Goal: Transaction & Acquisition: Purchase product/service

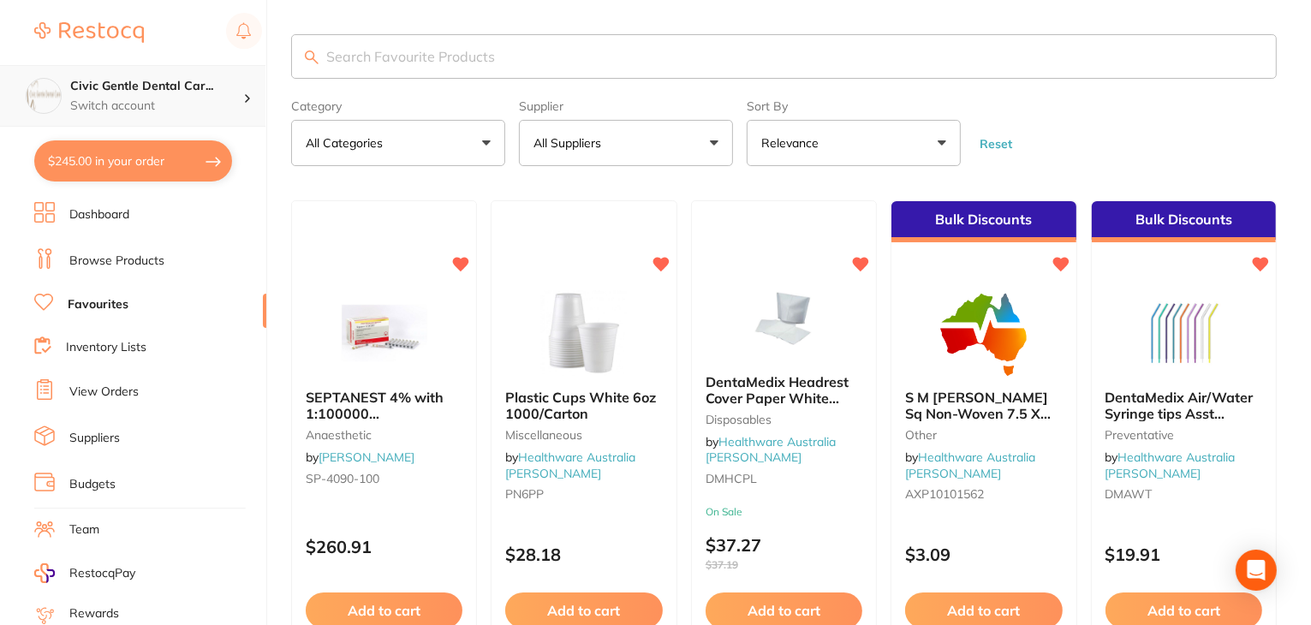
click at [140, 101] on p "Switch account" at bounding box center [156, 106] width 173 height 17
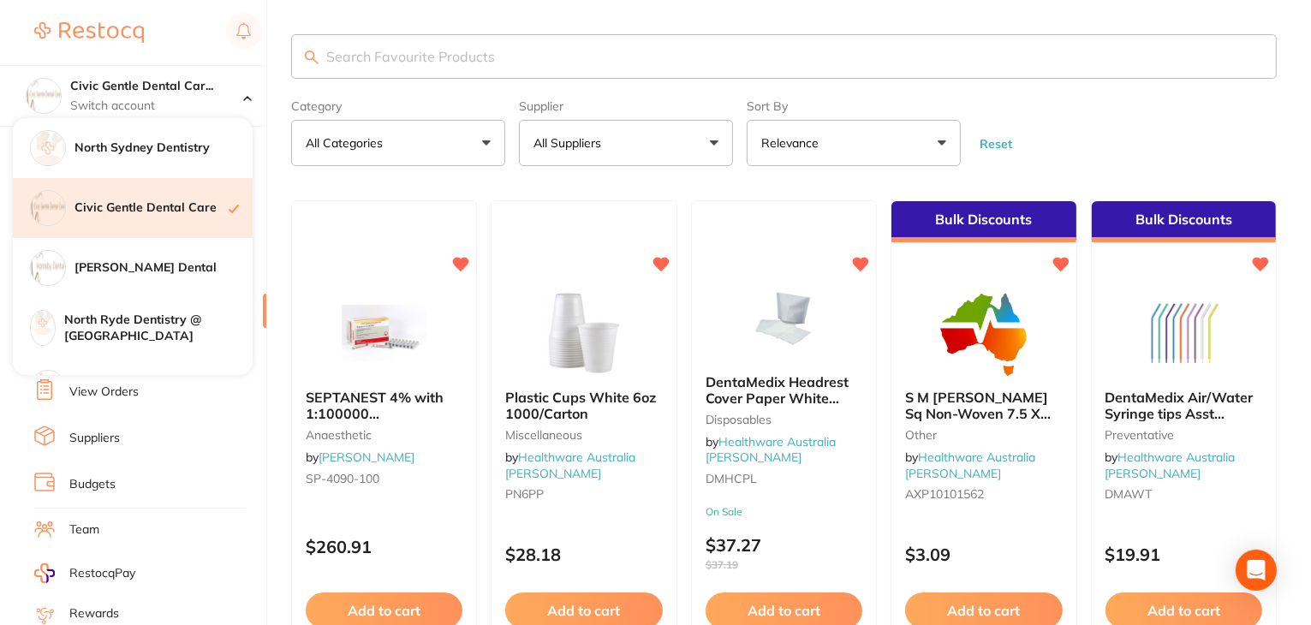
click at [189, 207] on h4 "Civic Gentle Dental Care" at bounding box center [152, 208] width 154 height 17
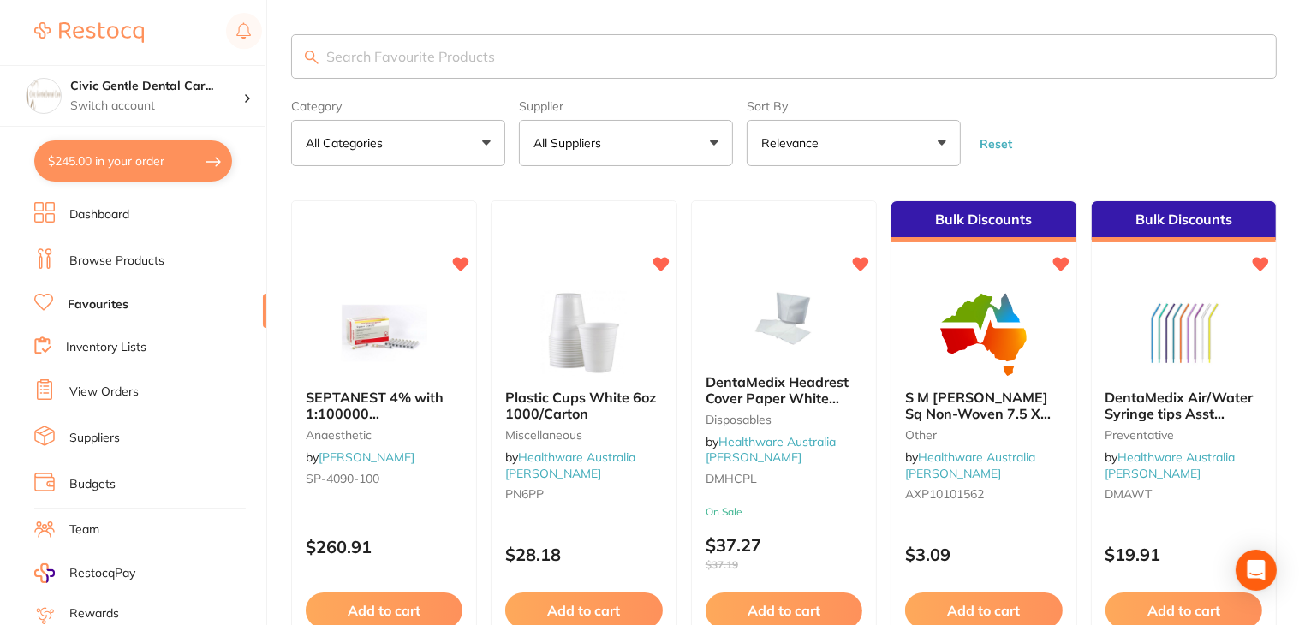
click at [132, 161] on button "$245.00 in your order" at bounding box center [133, 160] width 198 height 41
checkbox input "true"
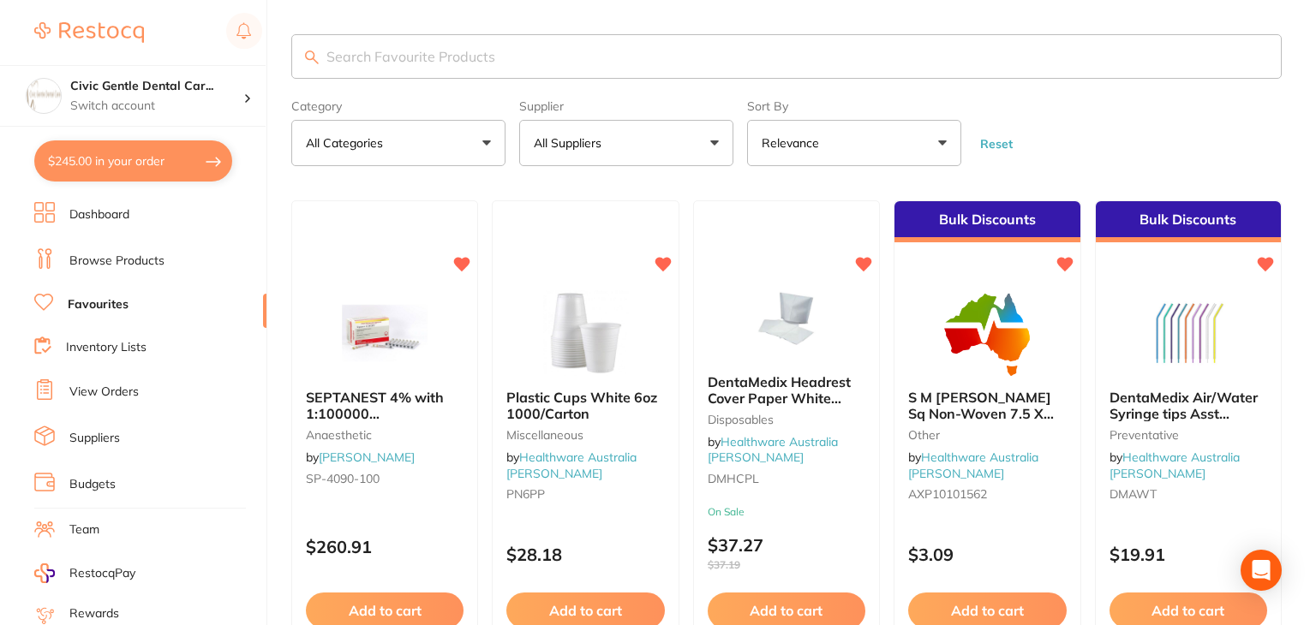
checkbox input "true"
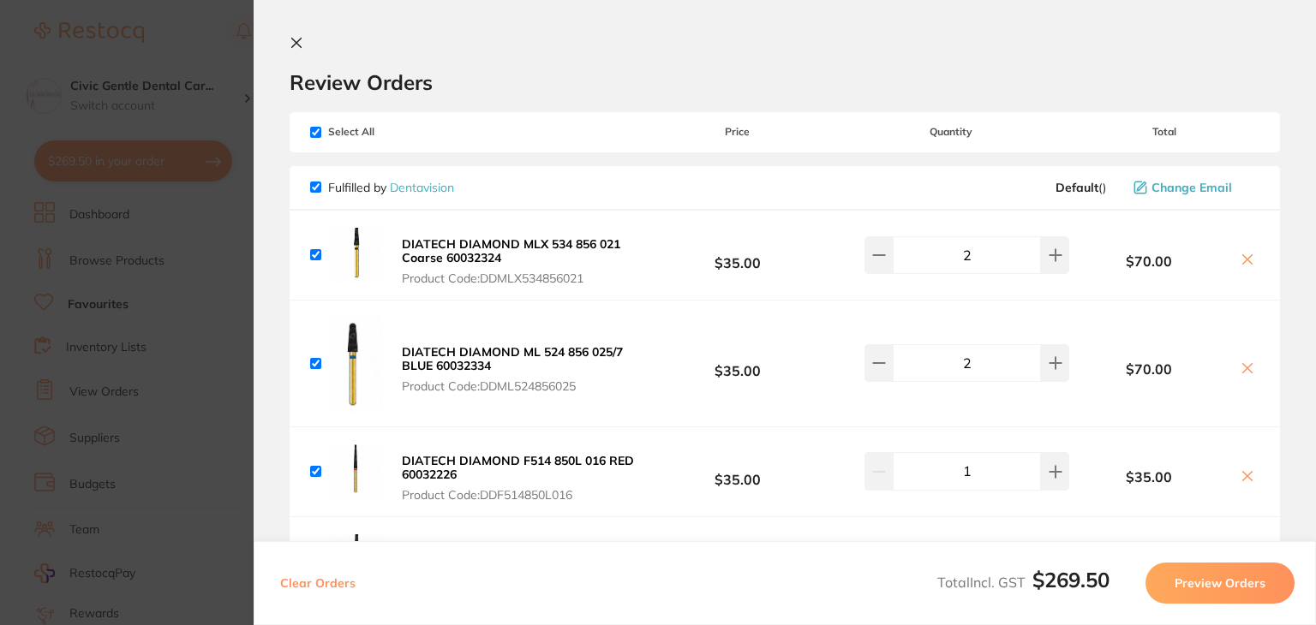
click at [163, 29] on section "Update RRP Set your pre negotiated price for this item. Item Agreed RRP (excl. …" at bounding box center [658, 312] width 1316 height 625
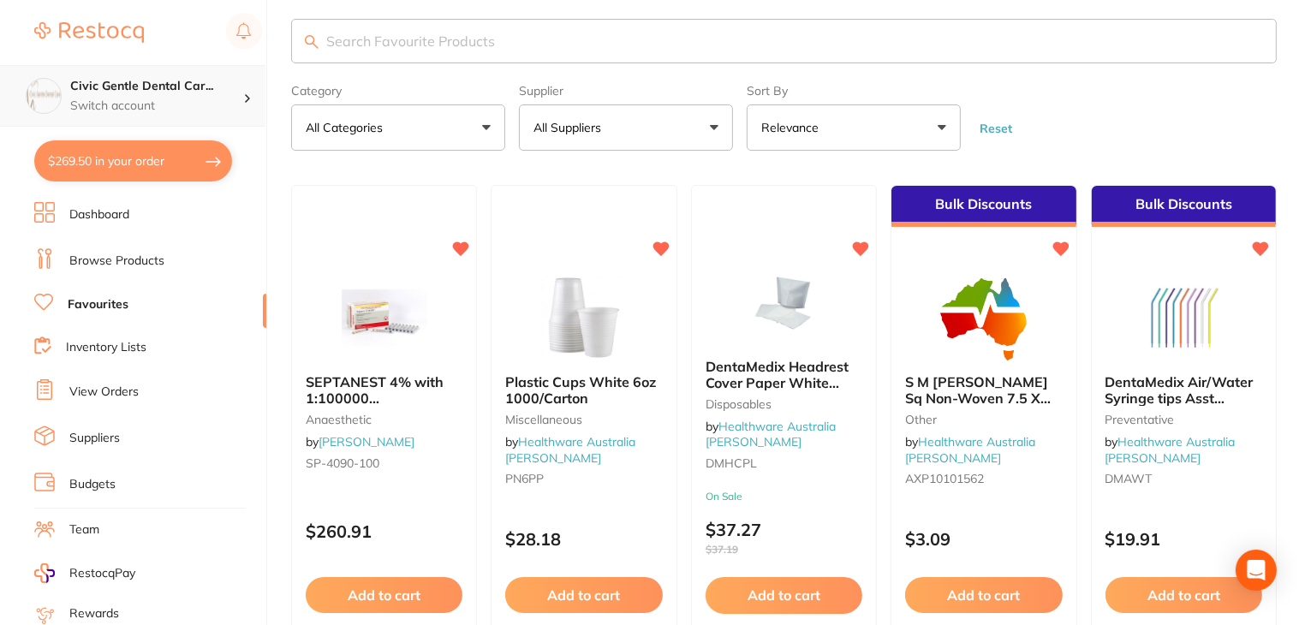
click at [181, 104] on p "Switch account" at bounding box center [156, 106] width 173 height 17
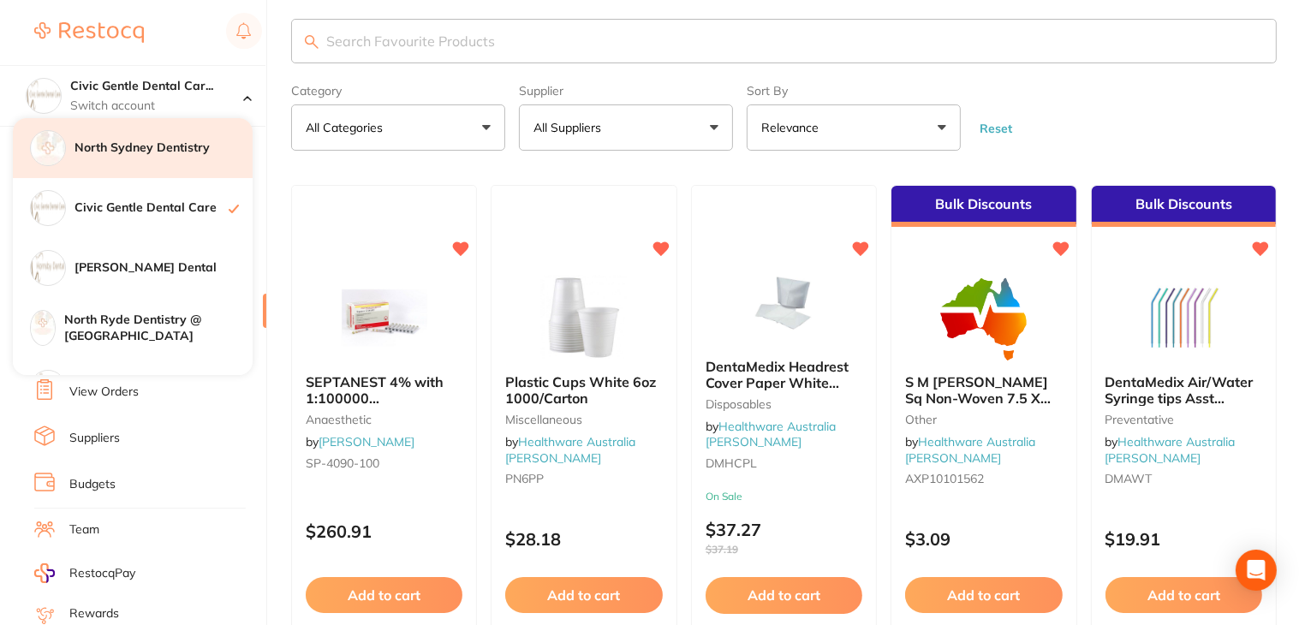
click at [144, 143] on h4 "North Sydney Dentistry" at bounding box center [164, 148] width 178 height 17
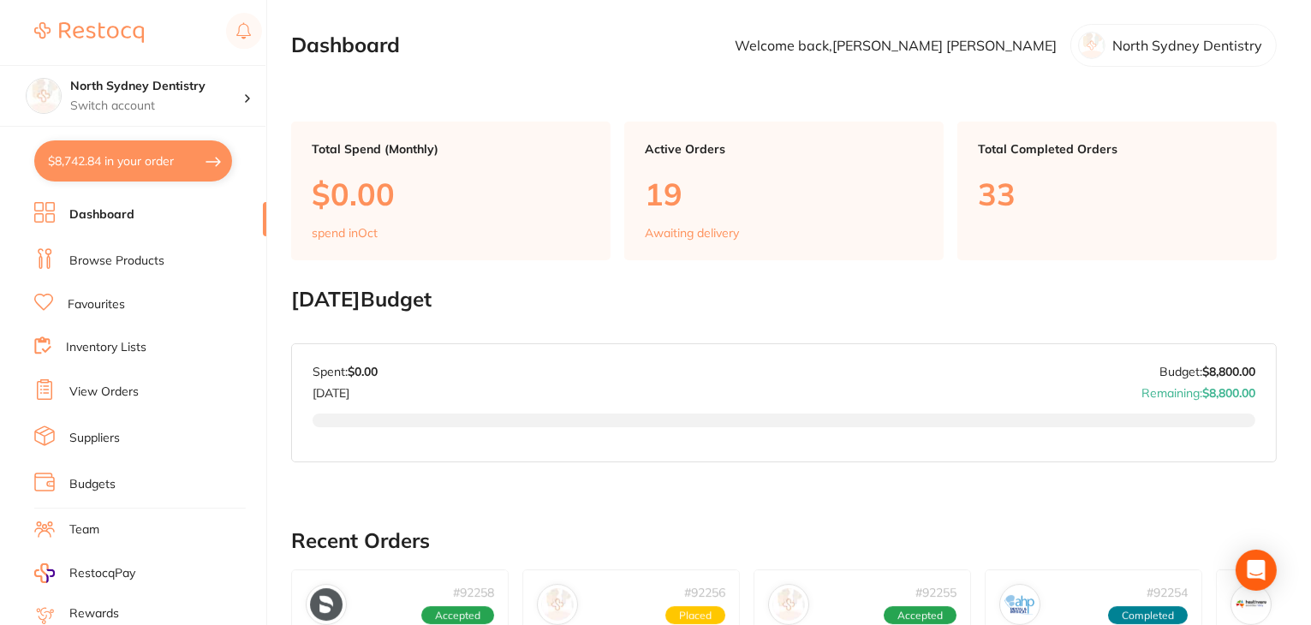
click at [86, 164] on button "$8,742.84 in your order" at bounding box center [133, 160] width 198 height 41
checkbox input "true"
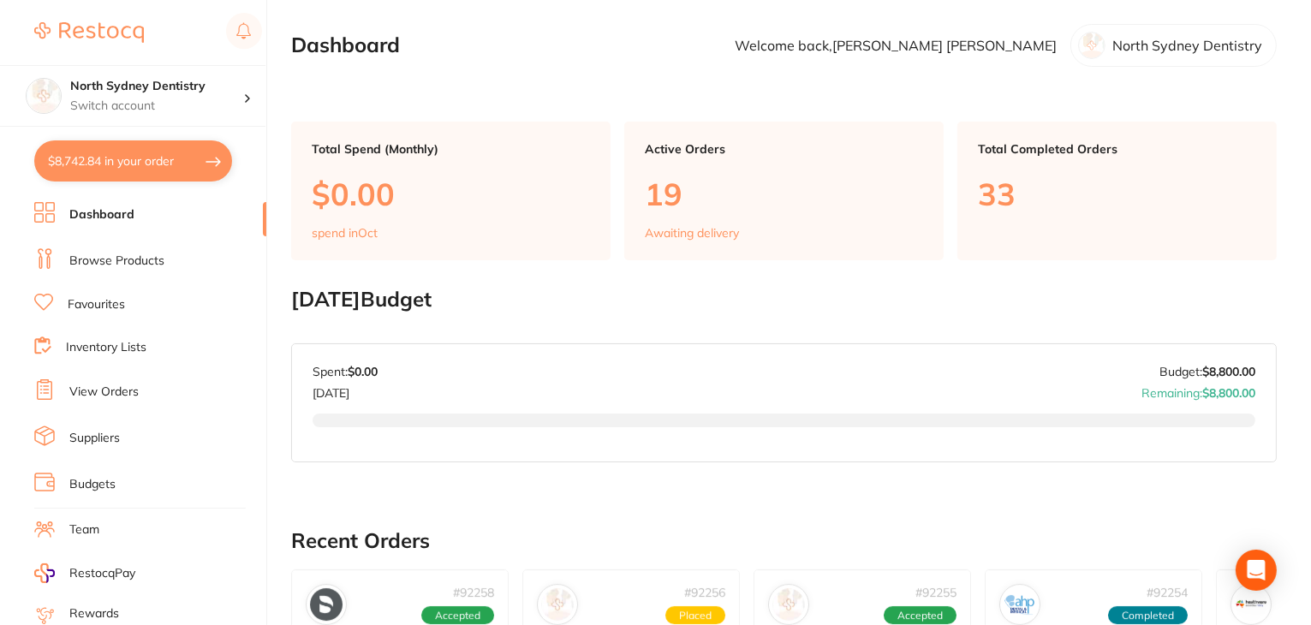
checkbox input "true"
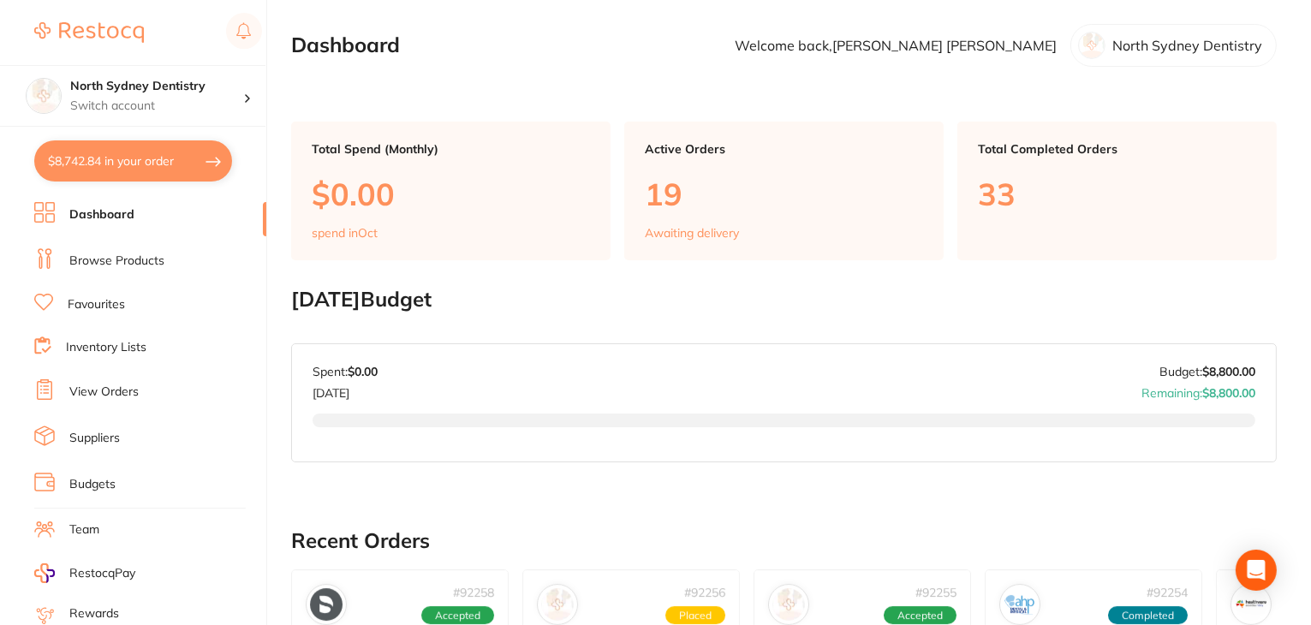
checkbox input "true"
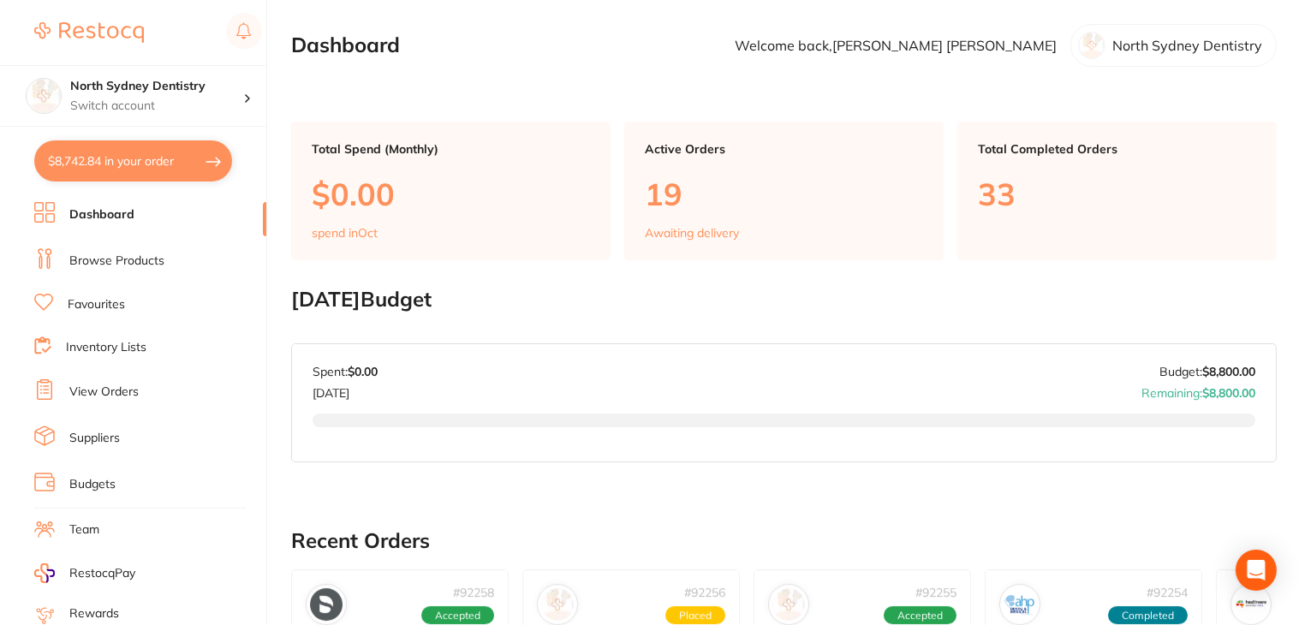
checkbox input "true"
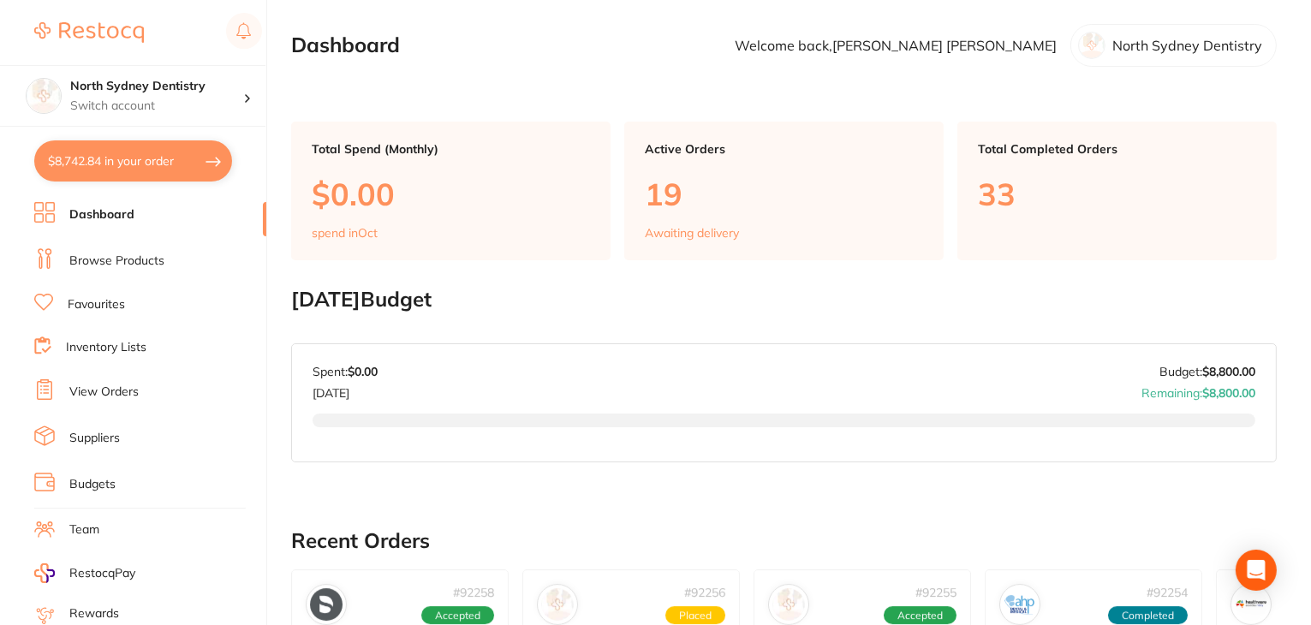
checkbox input "true"
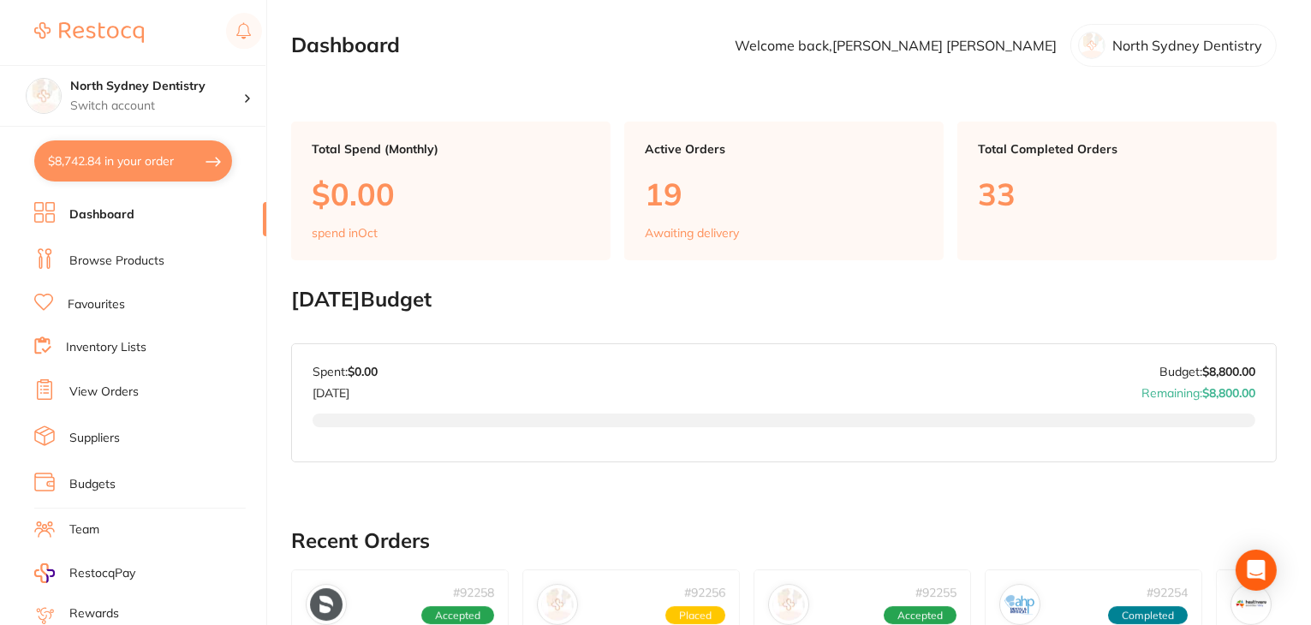
checkbox input "true"
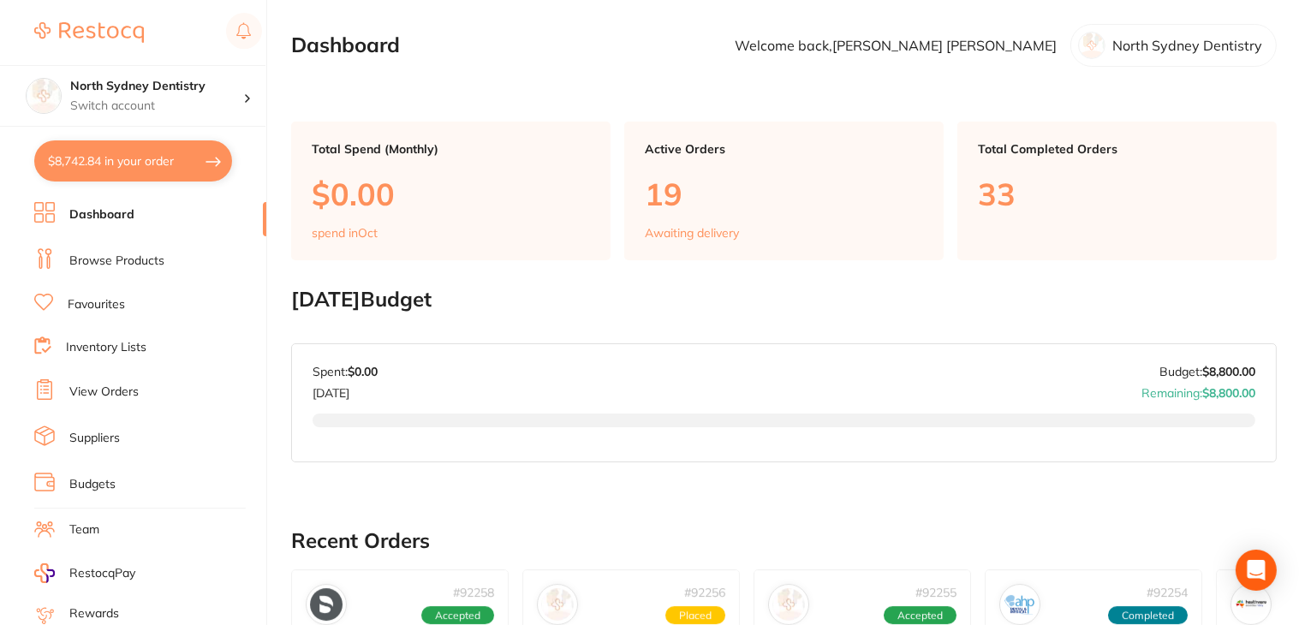
checkbox input "true"
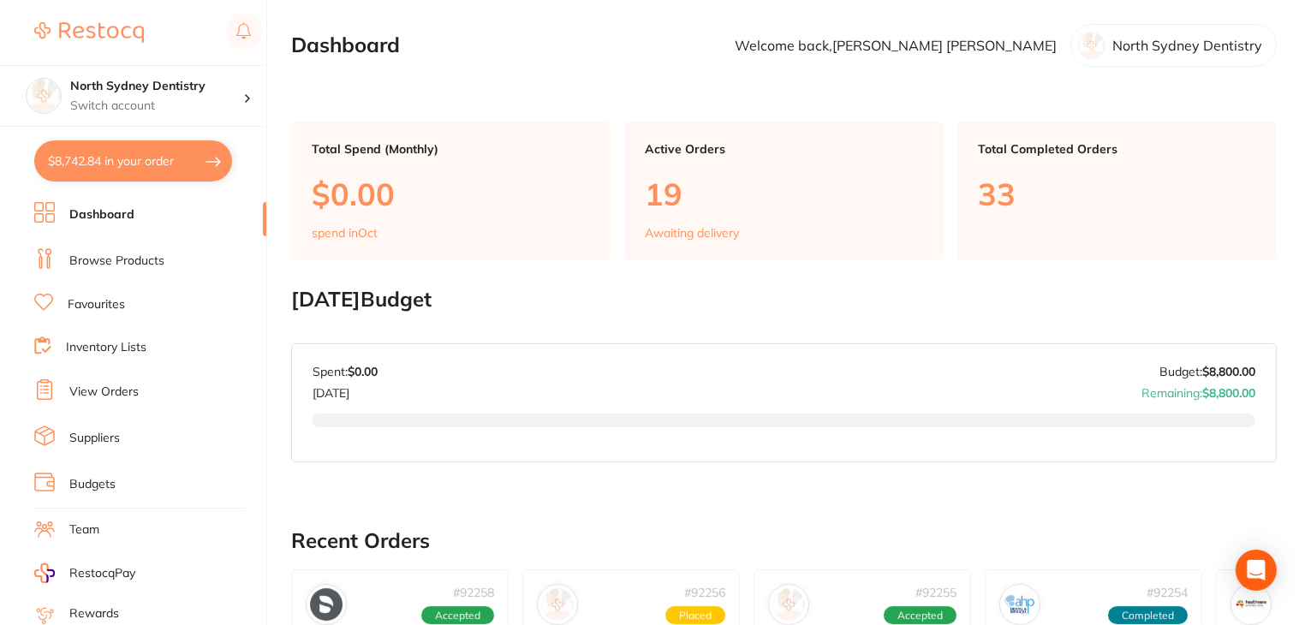
checkbox input "true"
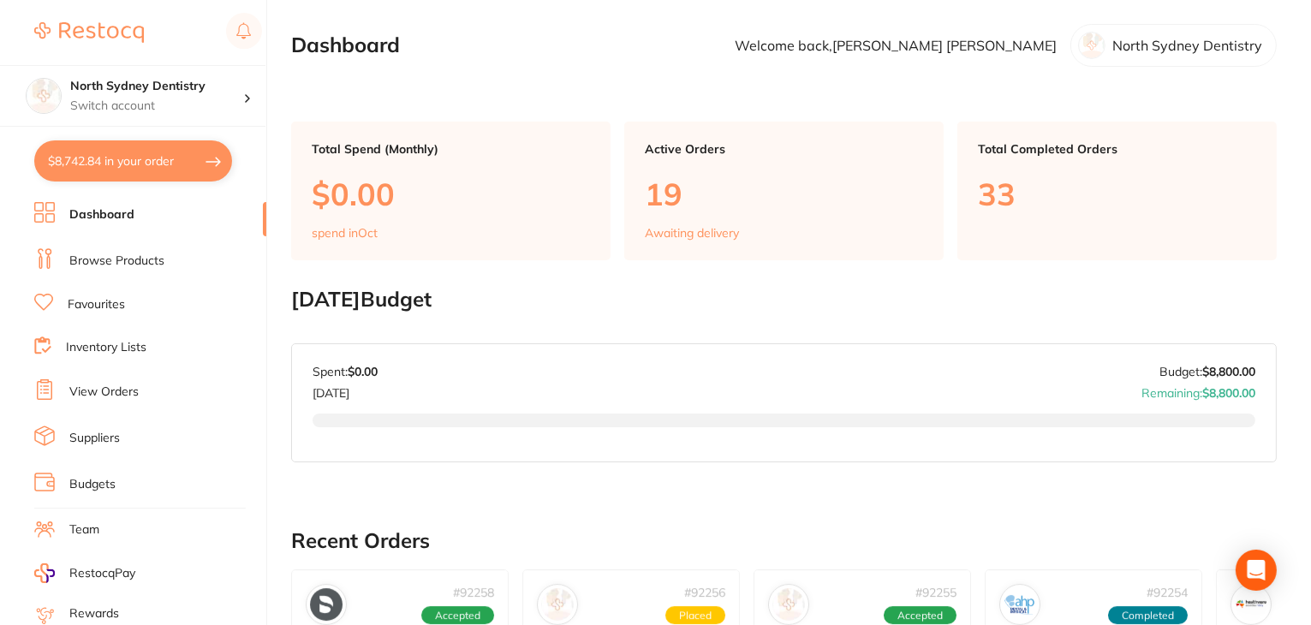
checkbox input "true"
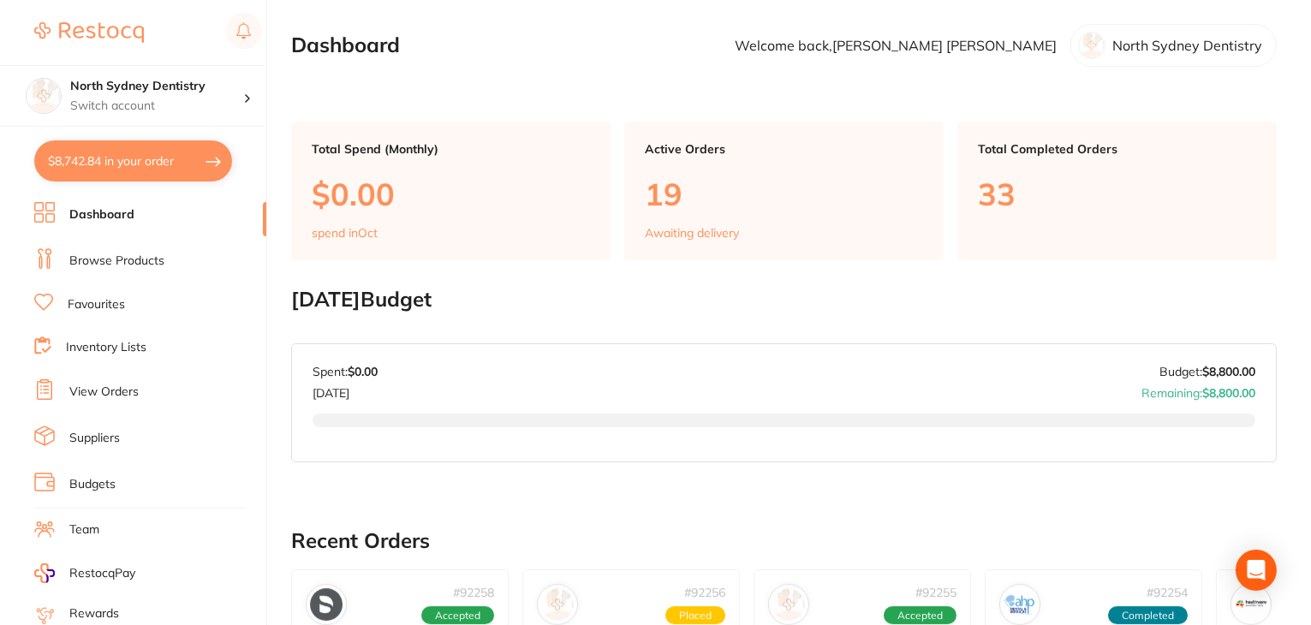
checkbox input "true"
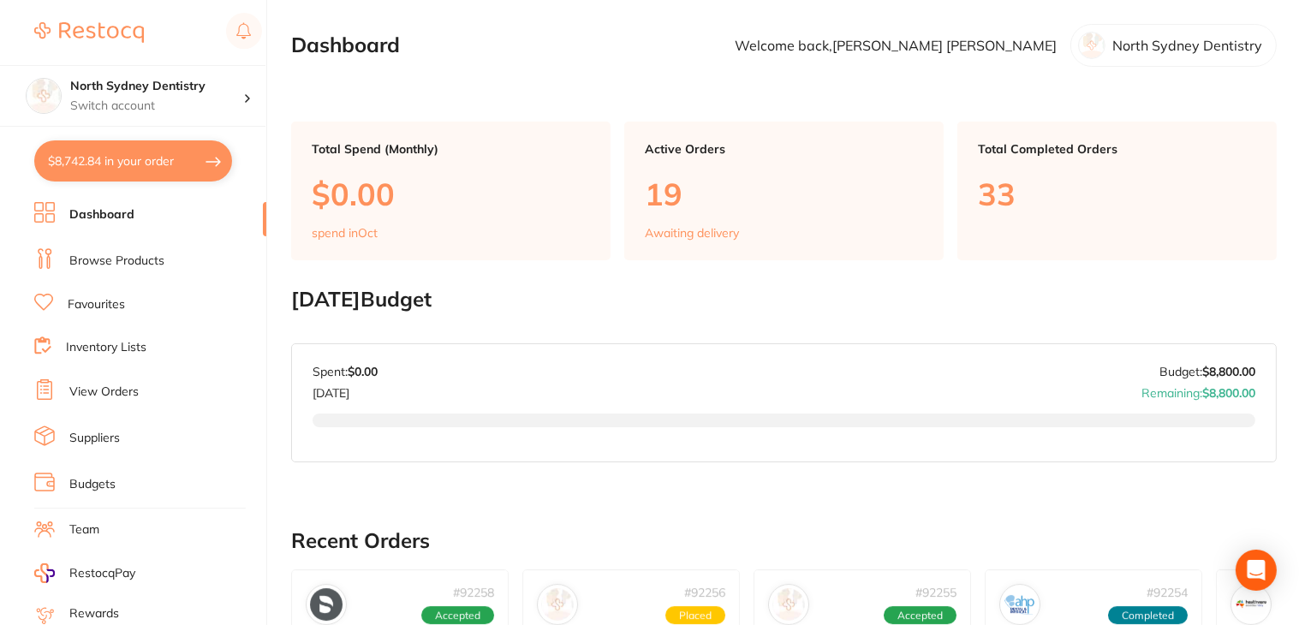
checkbox input "true"
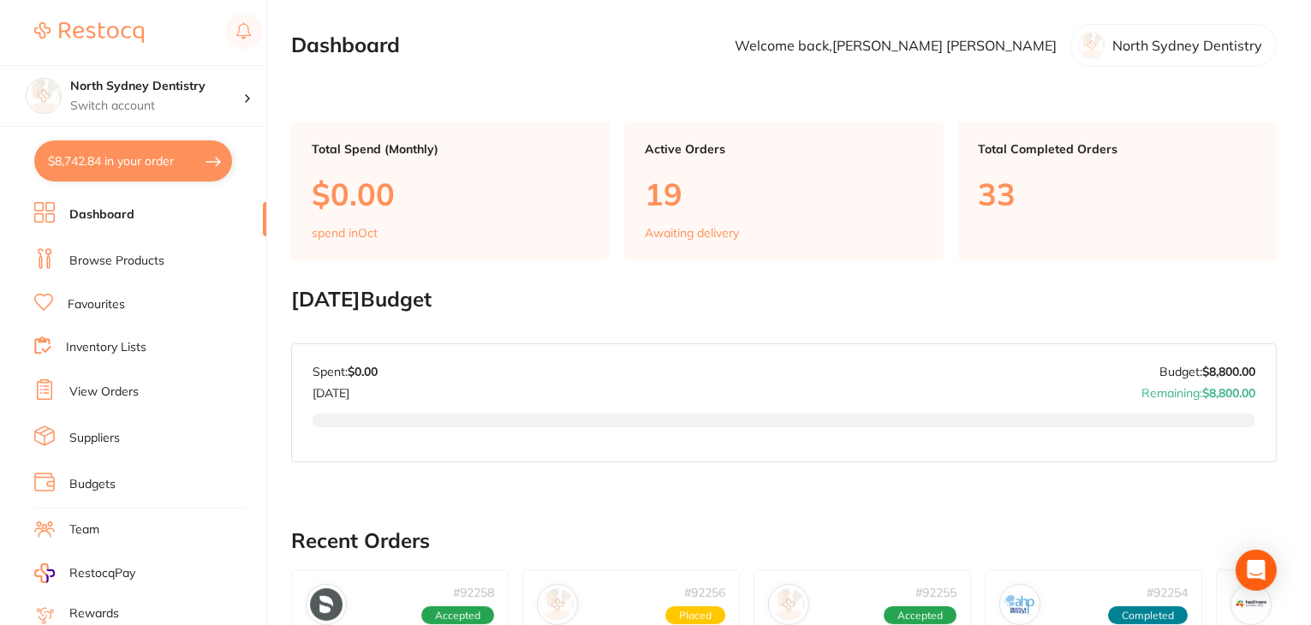
checkbox input "true"
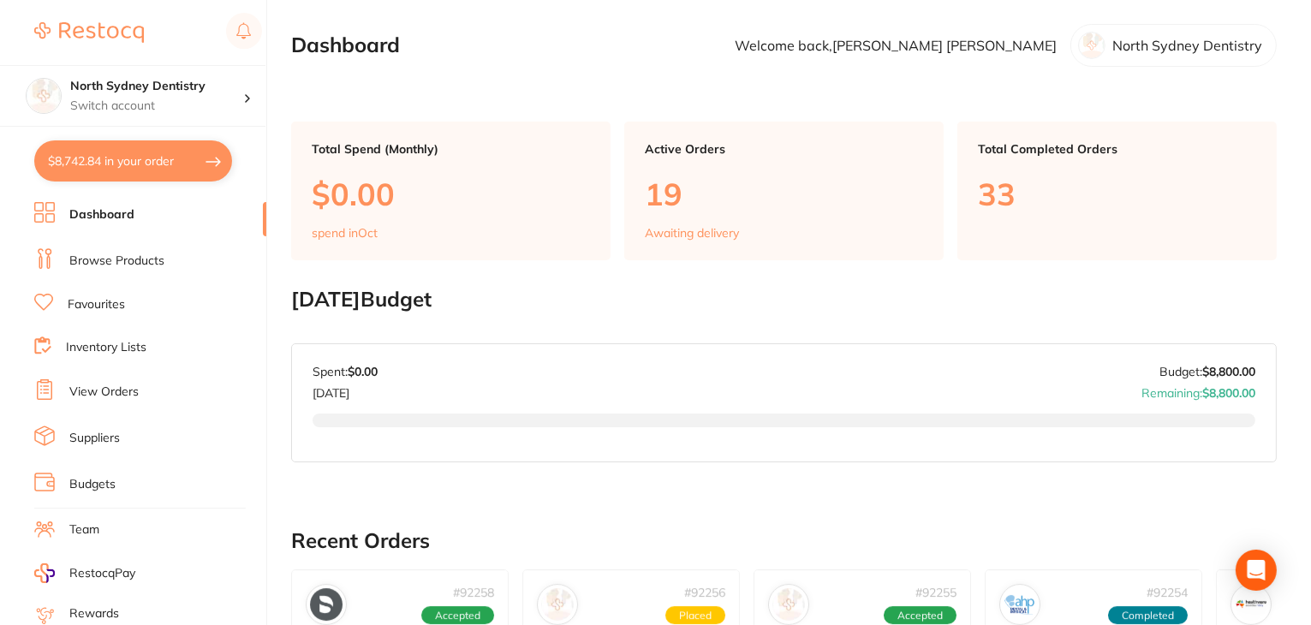
checkbox input "true"
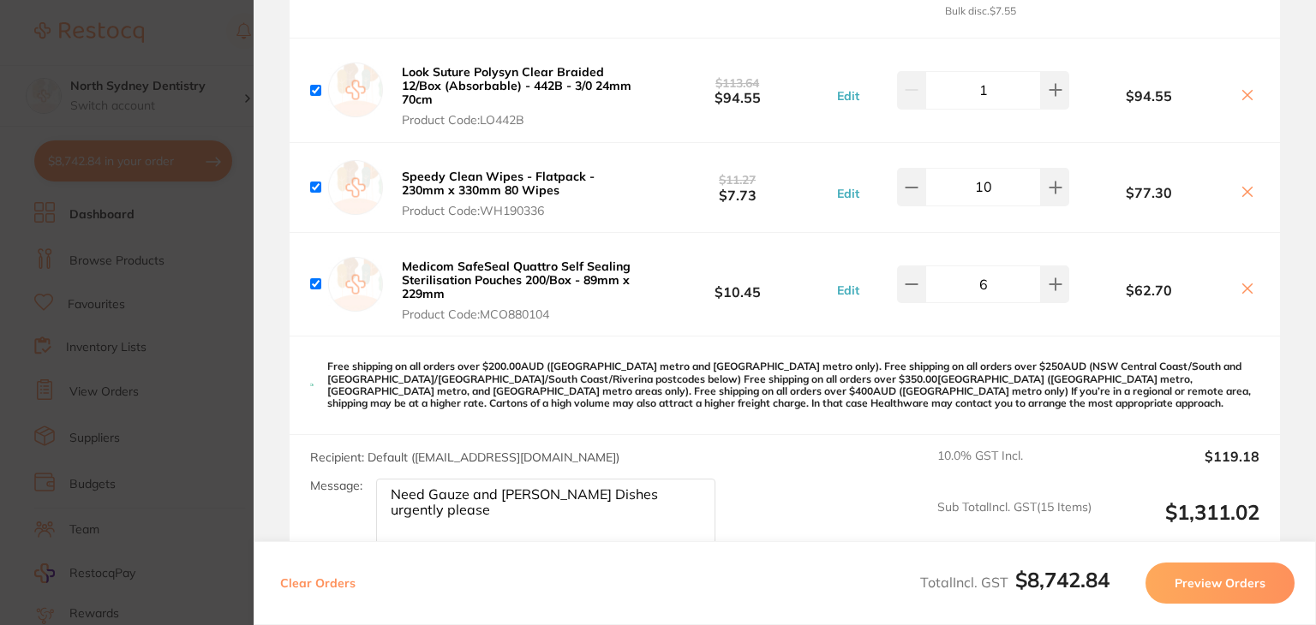
scroll to position [3687, 0]
